Goal: Information Seeking & Learning: Learn about a topic

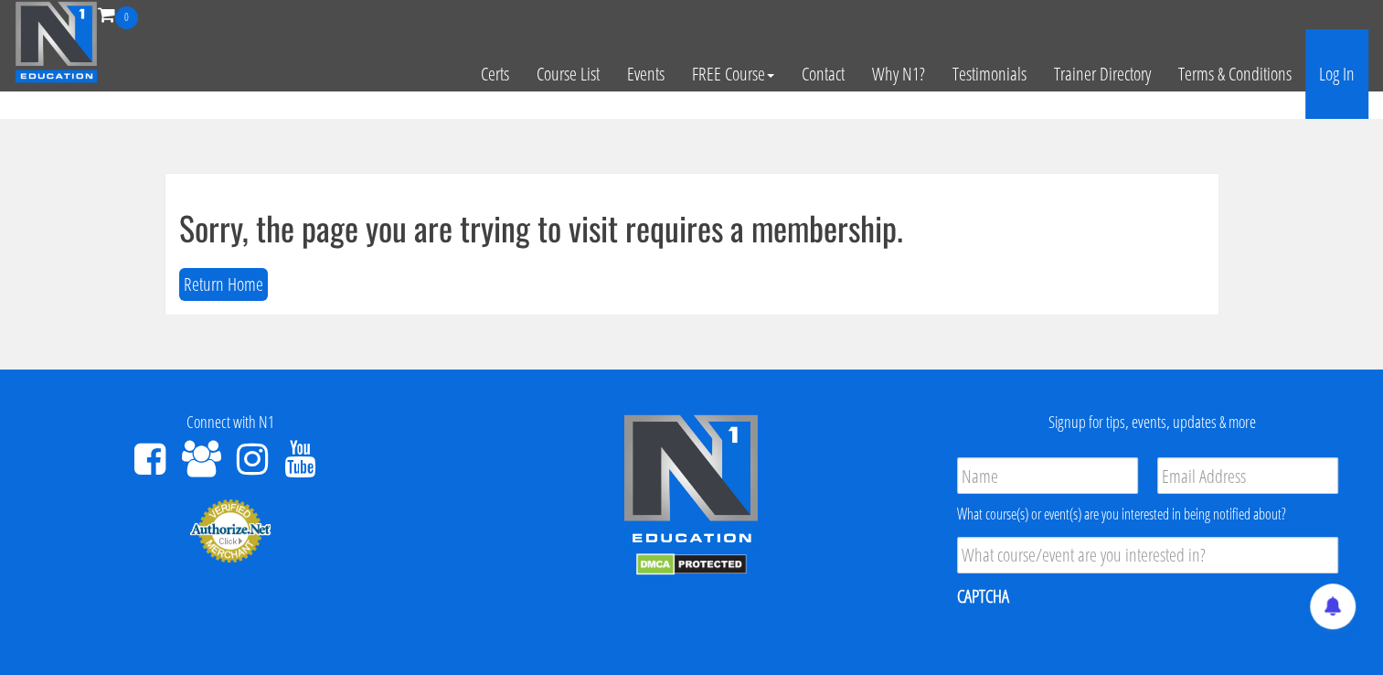
click at [1331, 75] on link "Log In" at bounding box center [1336, 74] width 63 height 90
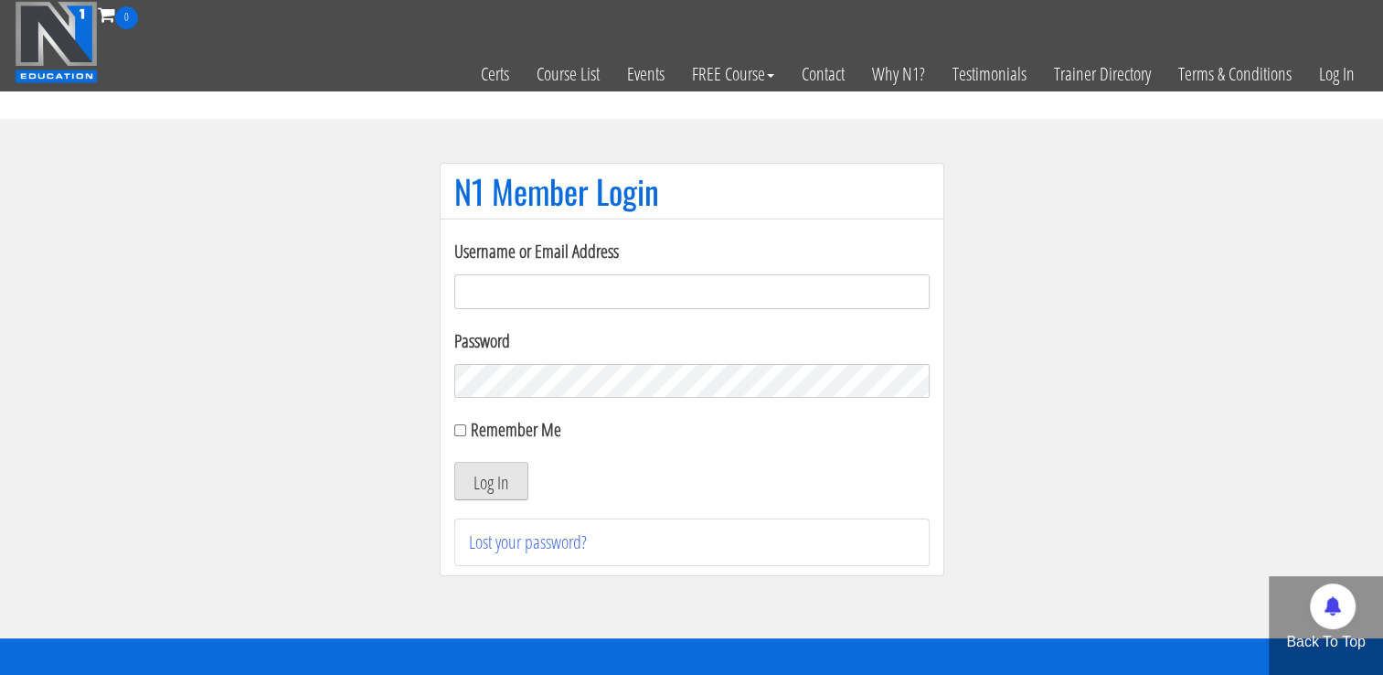
type input "niko_6@azet.sk"
click at [493, 477] on button "Log In" at bounding box center [491, 481] width 74 height 38
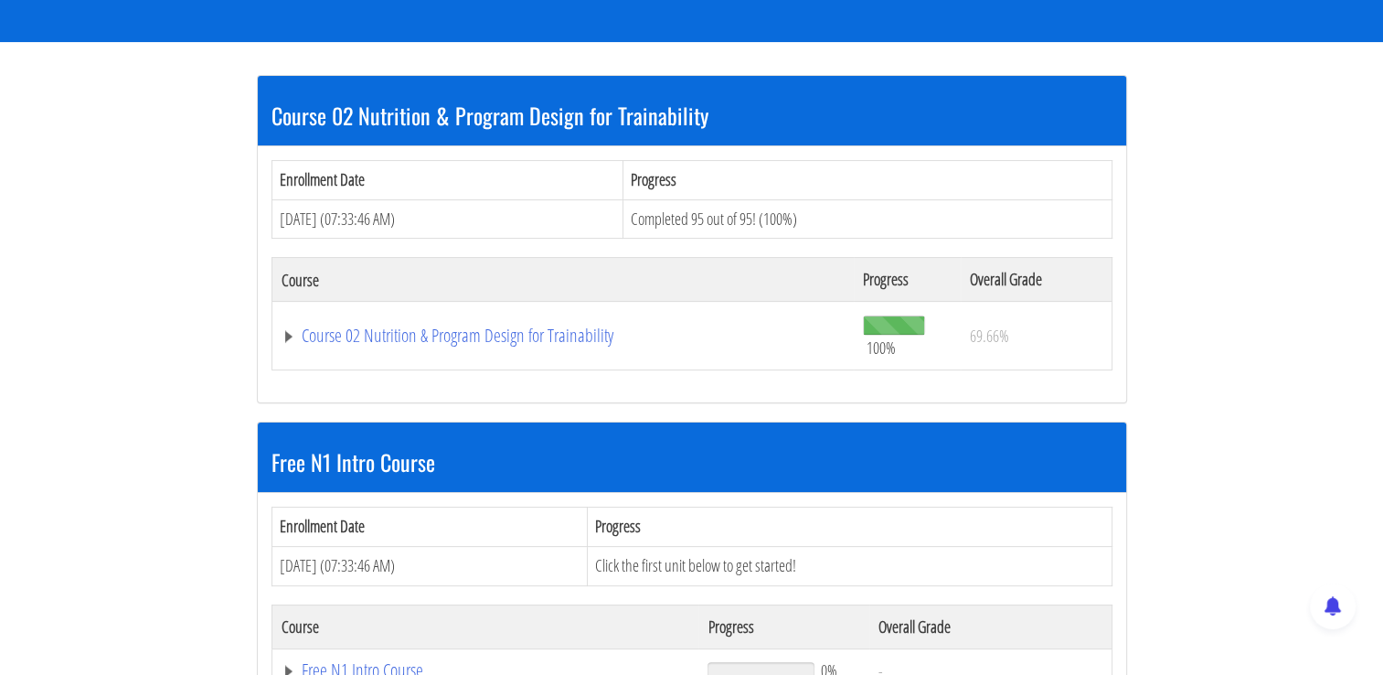
scroll to position [314, 0]
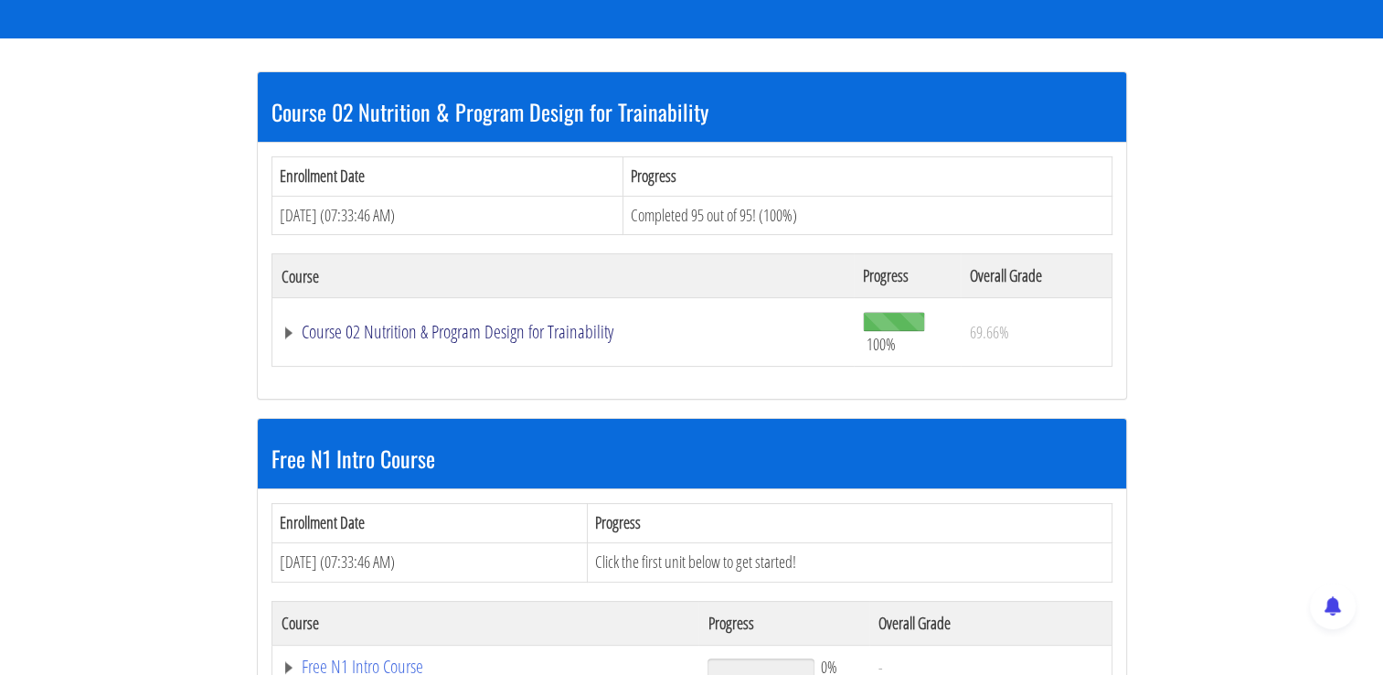
click at [567, 328] on link "Course 02 Nutrition & Program Design for Trainability" at bounding box center [564, 332] width 564 height 18
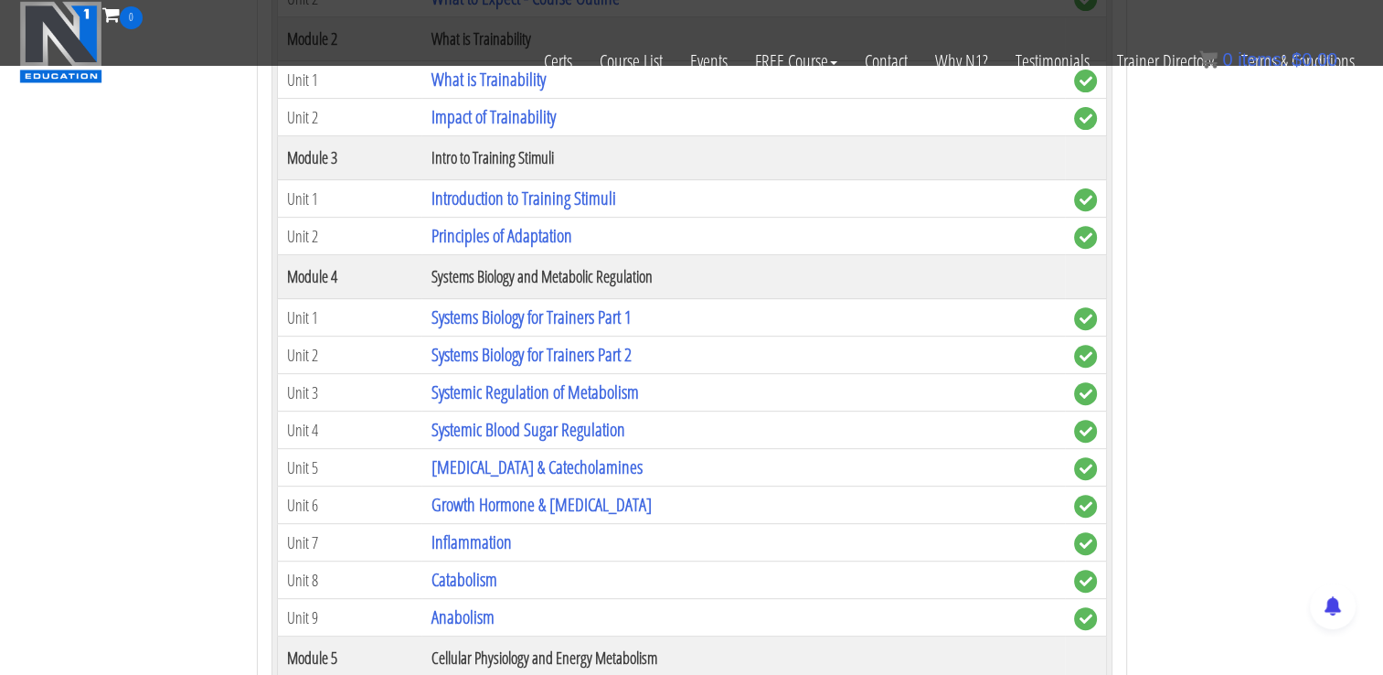
scroll to position [664, 0]
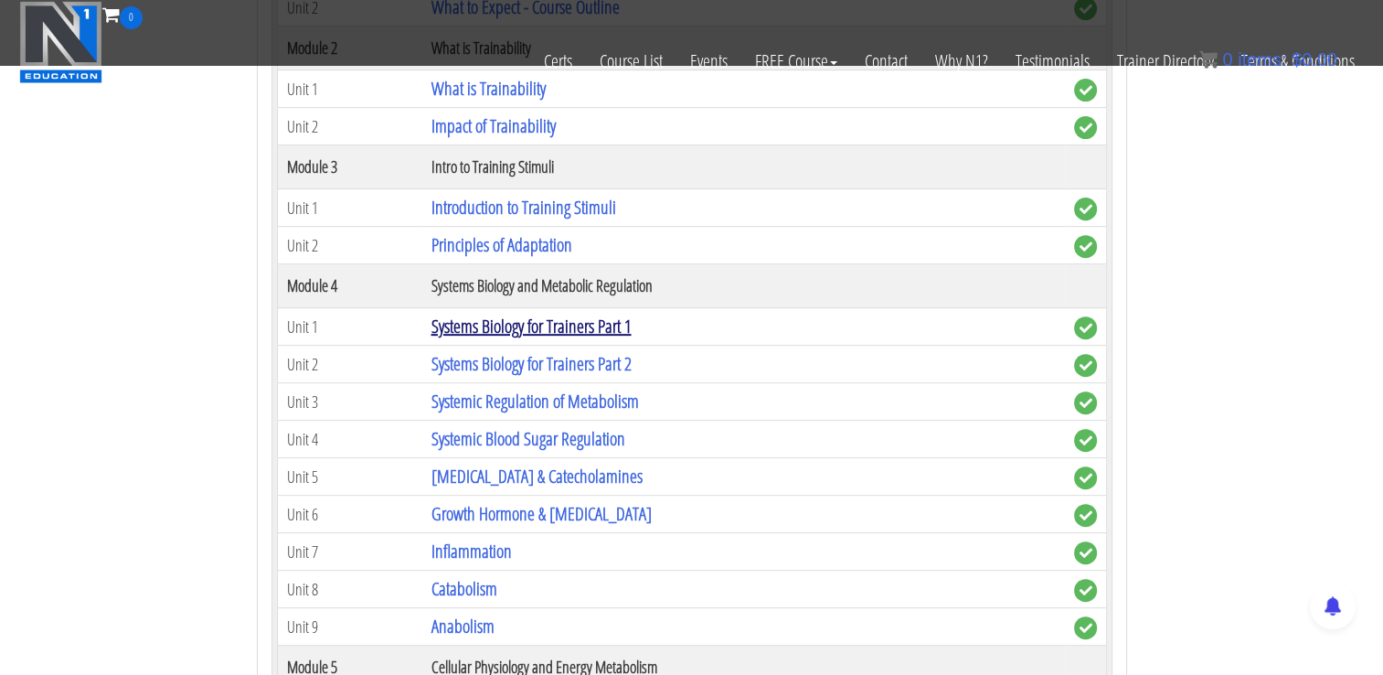
click at [526, 320] on link "Systems Biology for Trainers Part 1" at bounding box center [531, 326] width 200 height 25
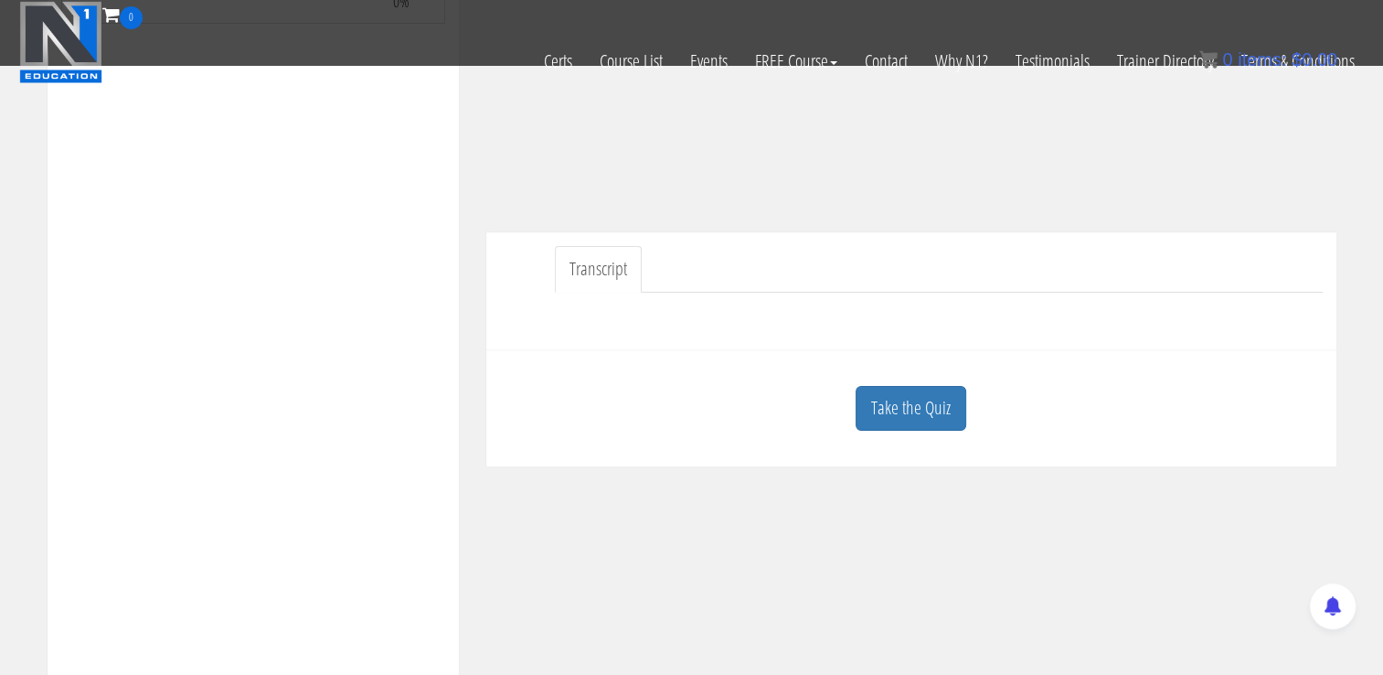
scroll to position [362, 0]
click at [904, 415] on link "Take the Quiz" at bounding box center [911, 410] width 111 height 45
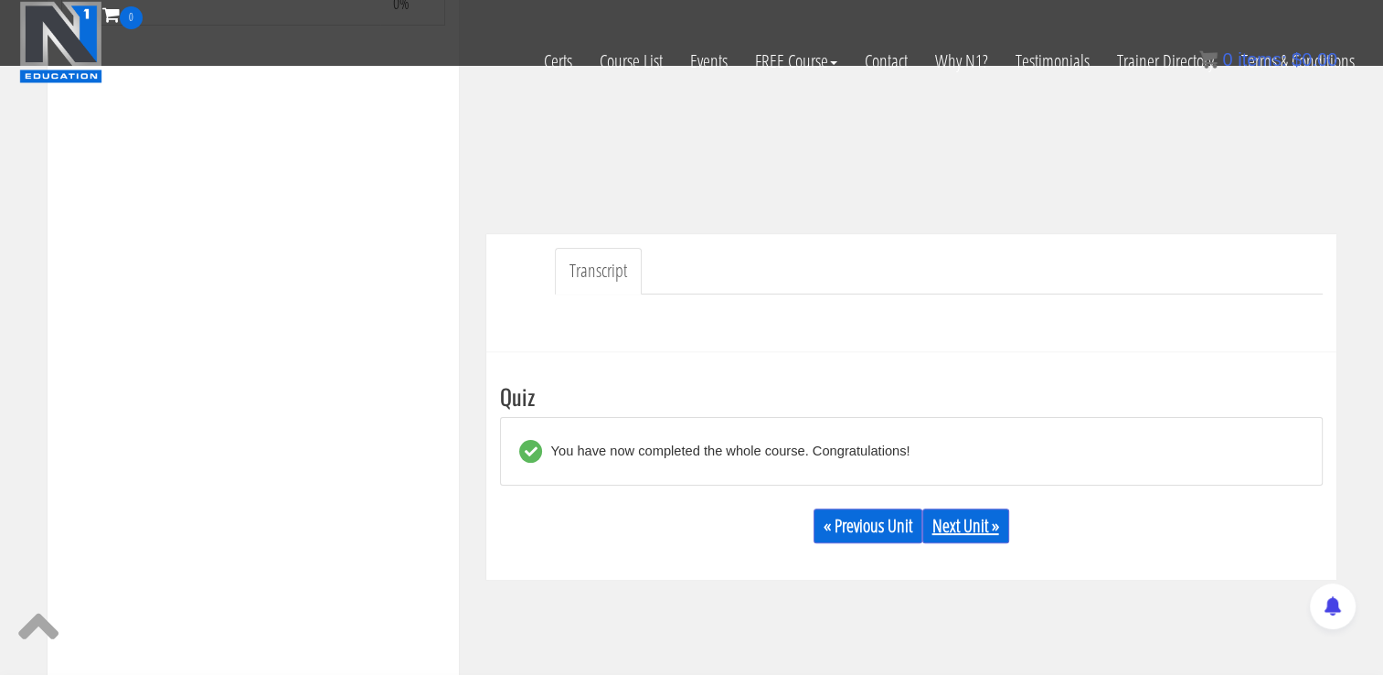
click at [961, 518] on link "Next Unit »" at bounding box center [965, 525] width 87 height 35
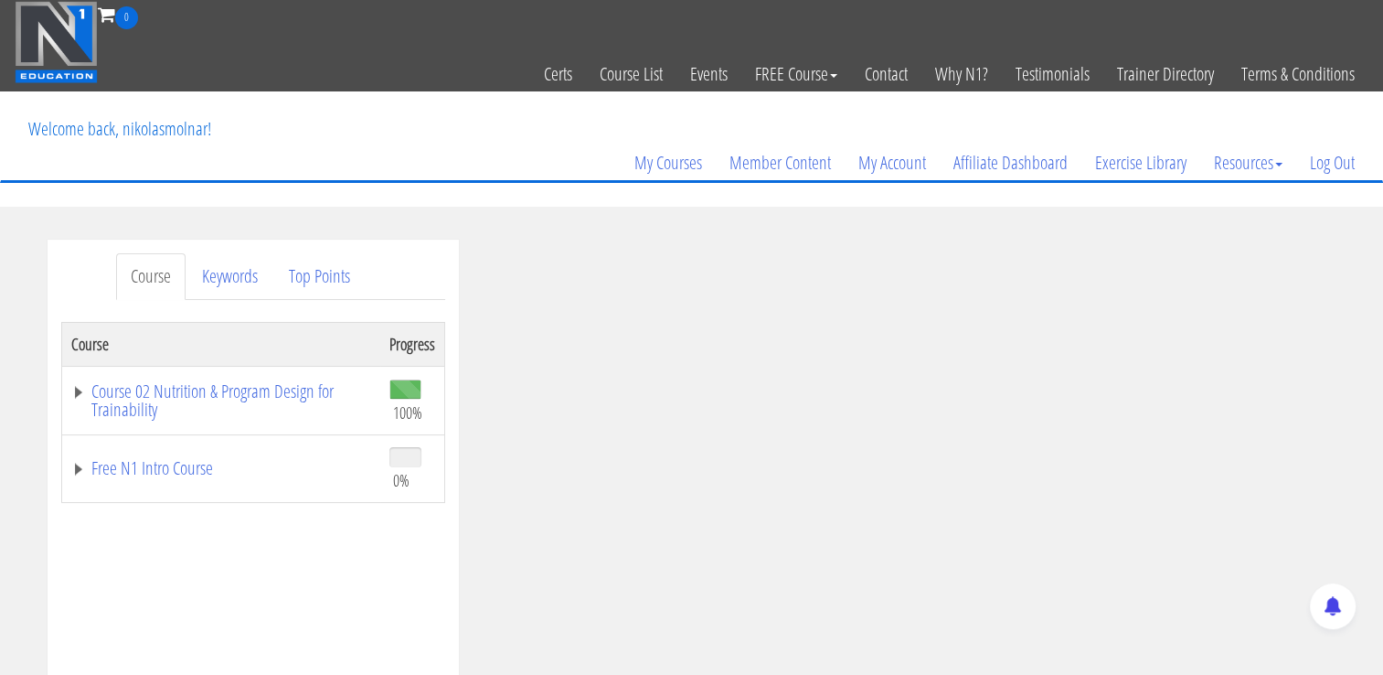
scroll to position [232, 0]
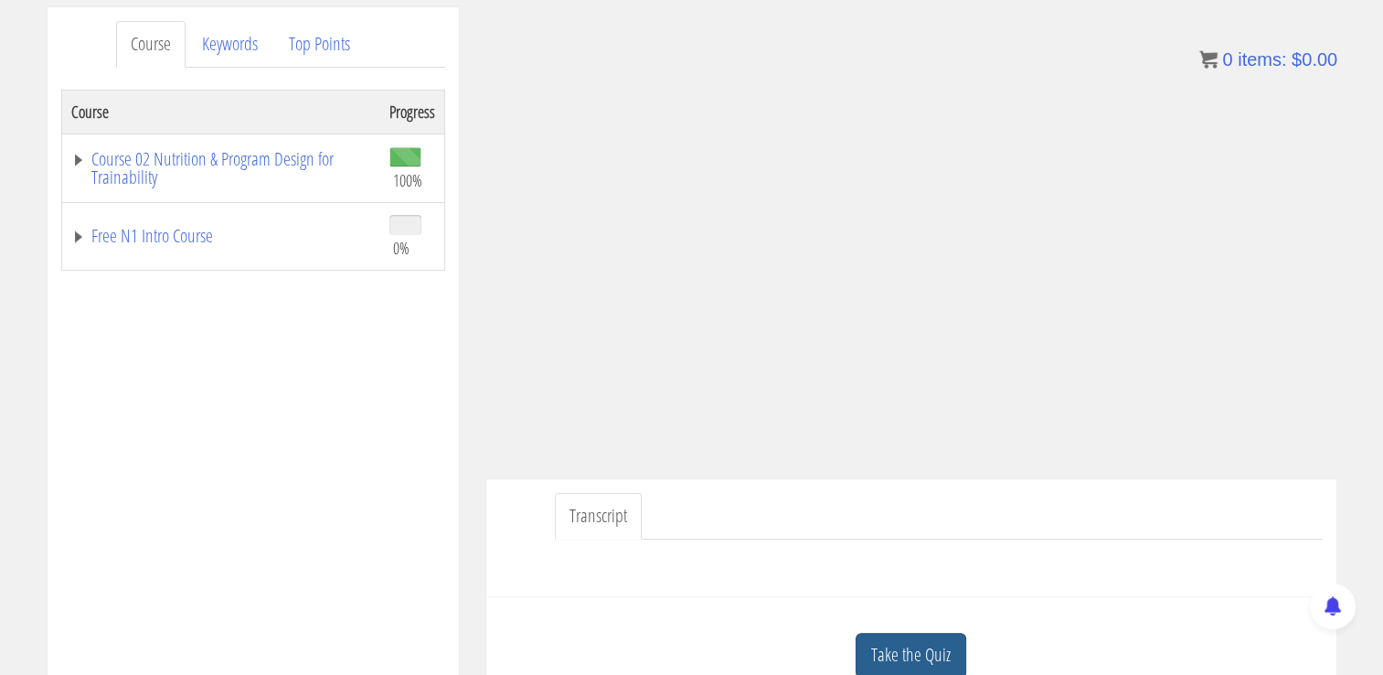
click at [898, 642] on link "Take the Quiz" at bounding box center [911, 655] width 111 height 45
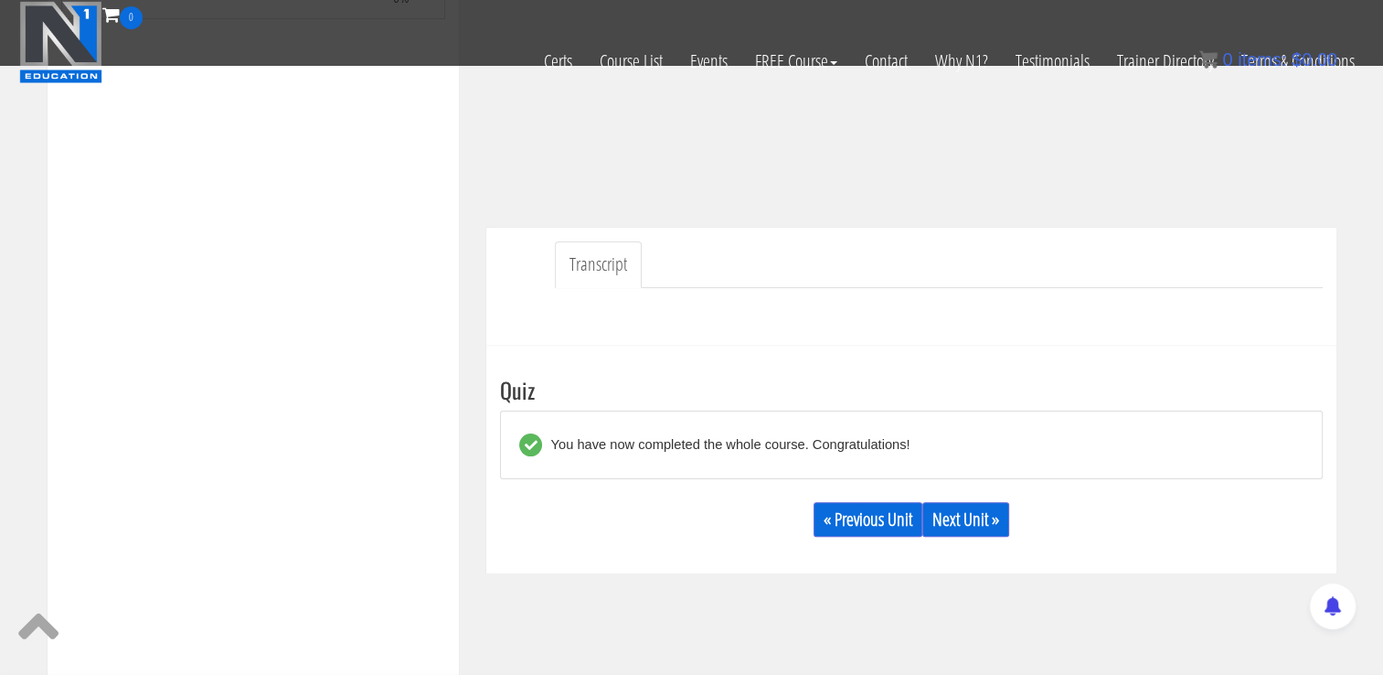
scroll to position [367, 0]
click at [973, 517] on link "Next Unit »" at bounding box center [965, 520] width 87 height 35
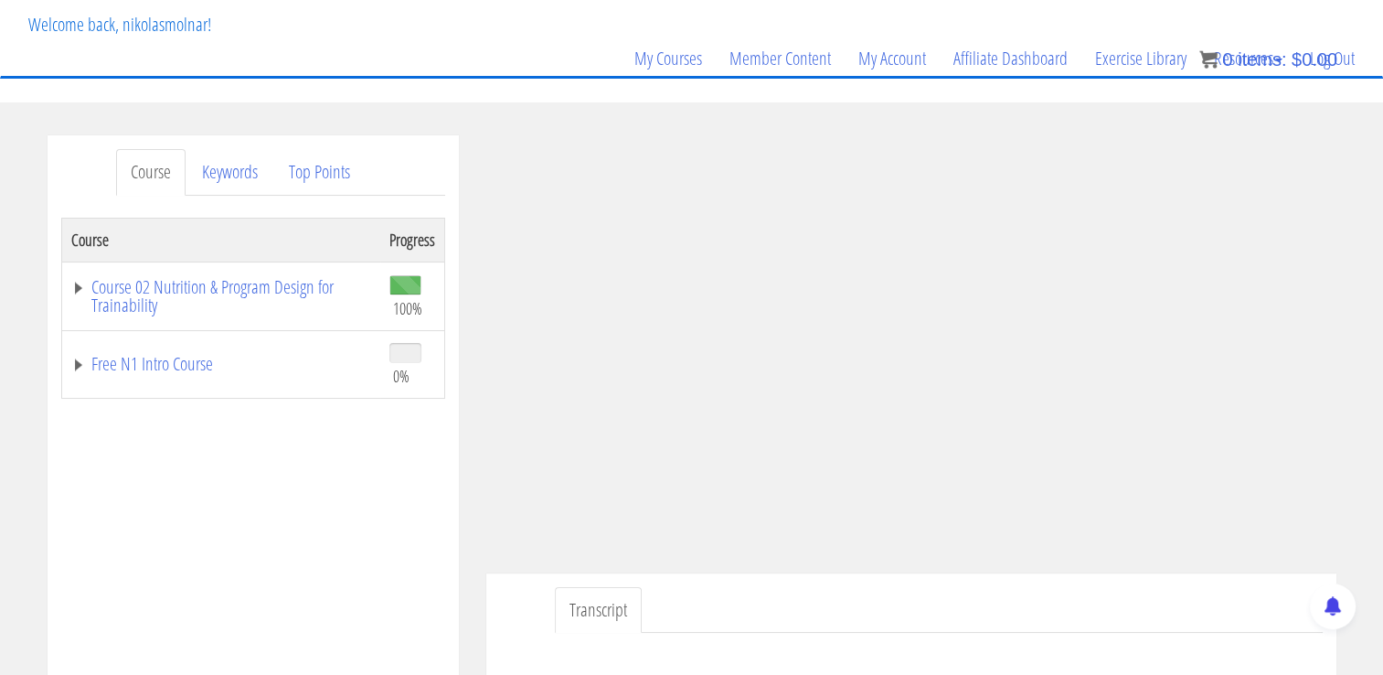
scroll to position [102, 0]
click at [239, 291] on link "Course 02 Nutrition & Program Design for Trainability" at bounding box center [221, 298] width 300 height 37
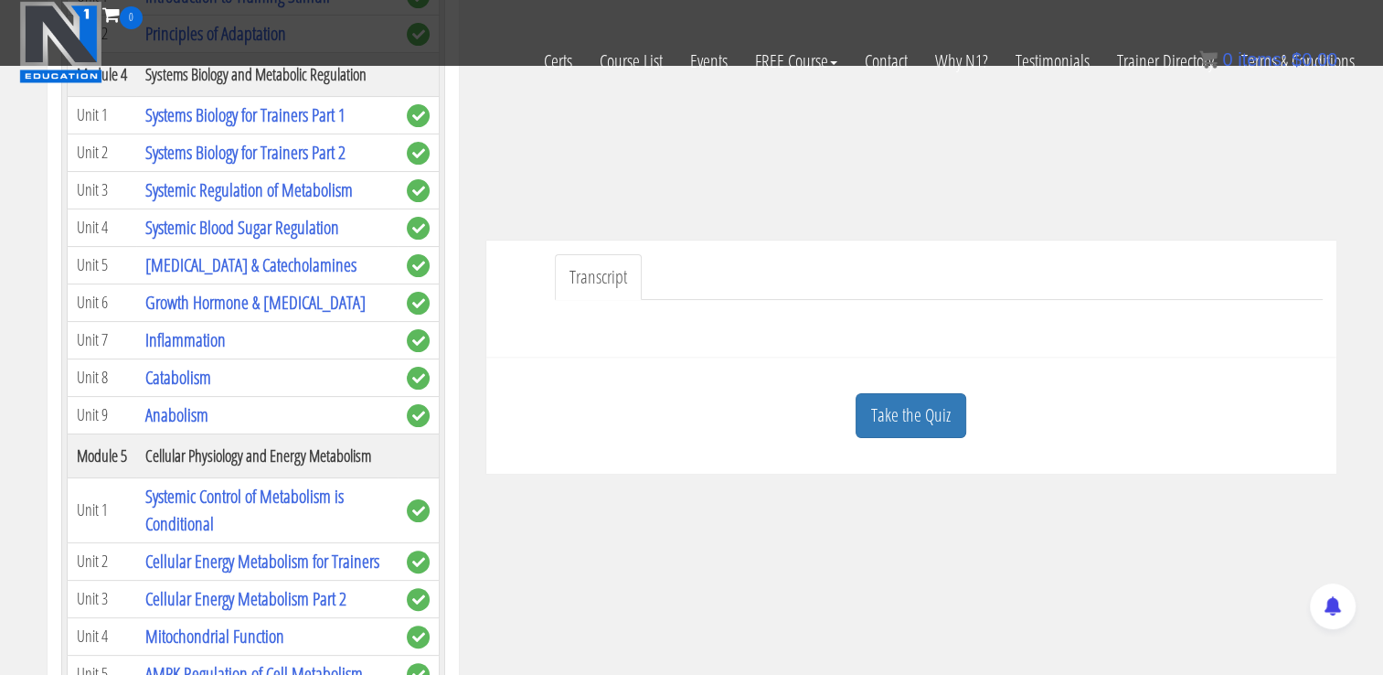
scroll to position [306, 0]
click at [308, 240] on link "Systemic Blood Sugar Regulation" at bounding box center [242, 228] width 194 height 25
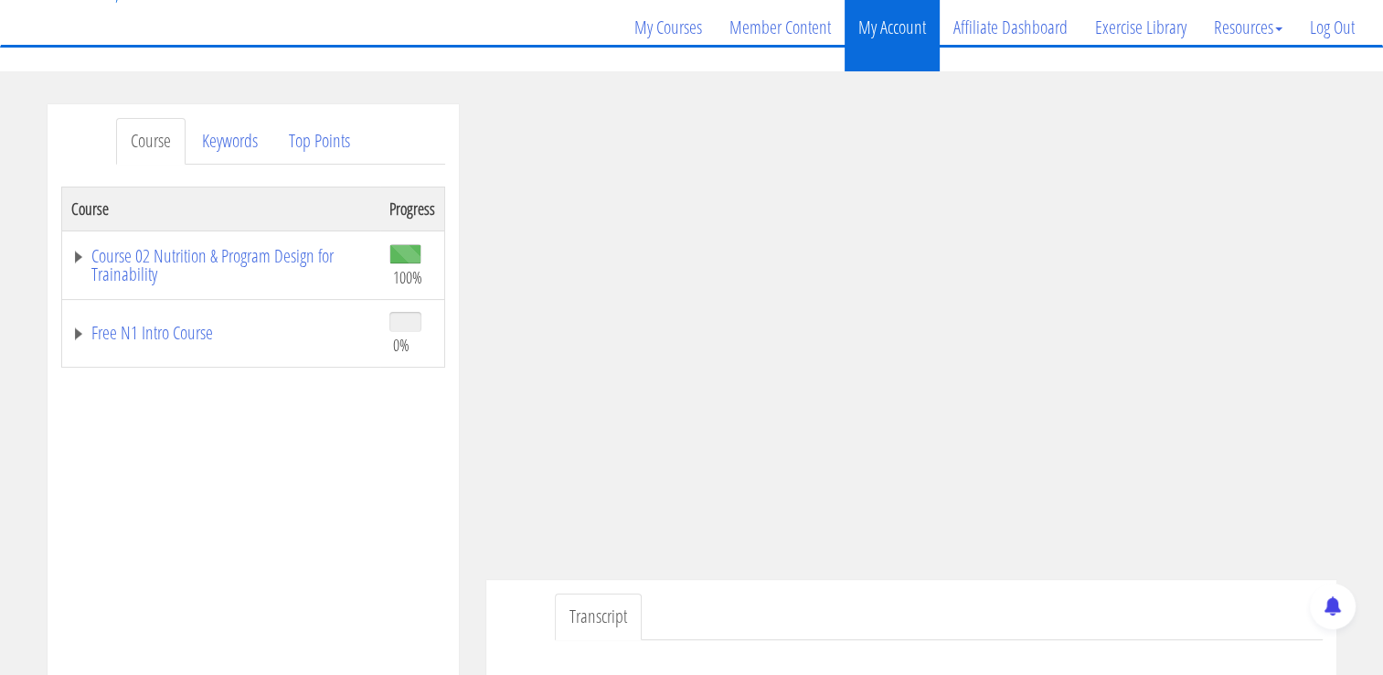
scroll to position [135, 0]
